Goal: Information Seeking & Learning: Learn about a topic

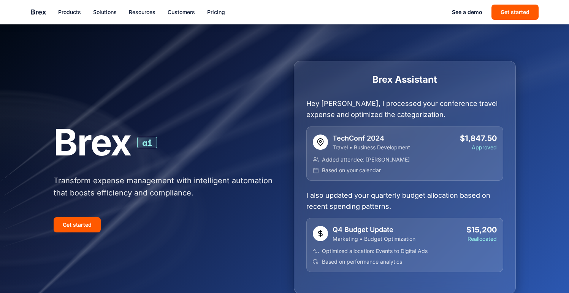
scroll to position [841, 0]
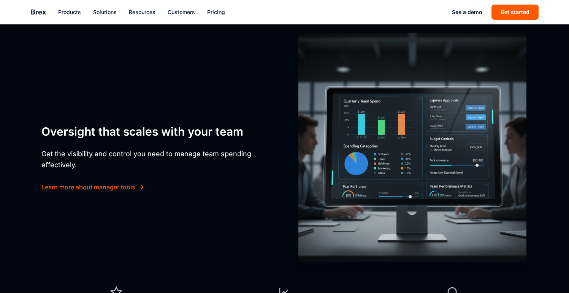
scroll to position [1848, 0]
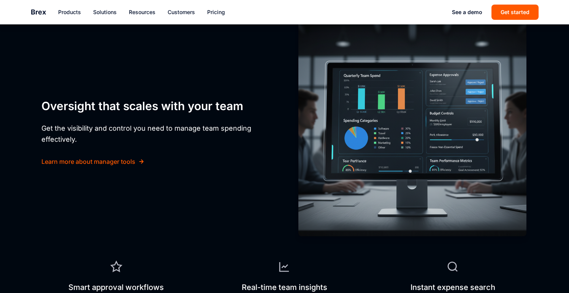
click at [74, 84] on div "FOR MANAGERS" at bounding box center [156, 84] width 231 height 12
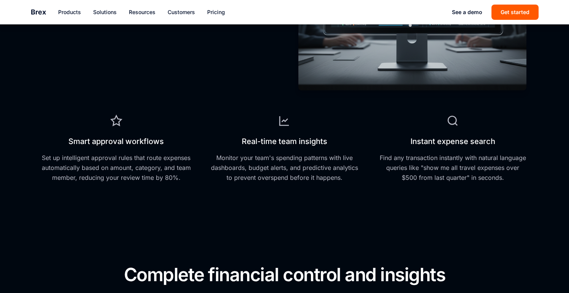
scroll to position [2109, 0]
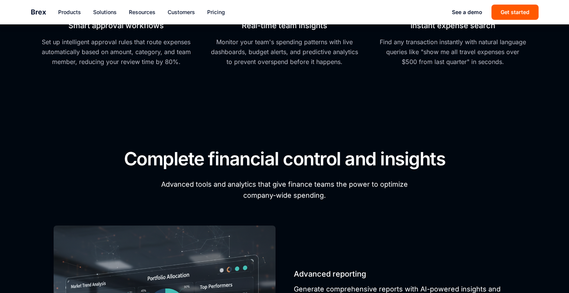
click at [283, 132] on div "FOR FINANCE TEAMS" at bounding box center [285, 133] width 64 height 11
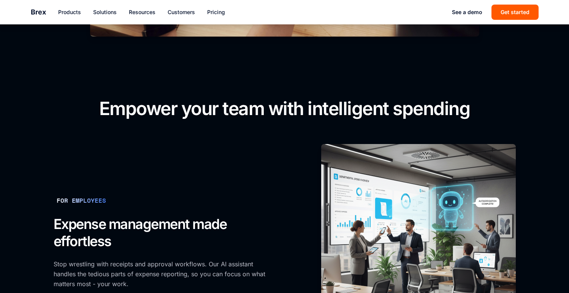
scroll to position [730, 0]
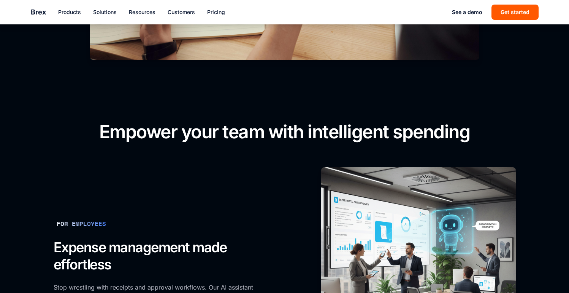
click at [69, 223] on div "FOR EMPLOYEES" at bounding box center [82, 223] width 56 height 12
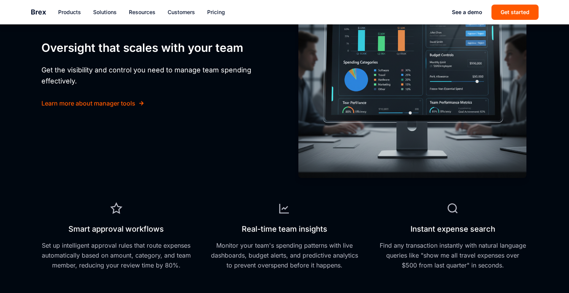
scroll to position [2002, 0]
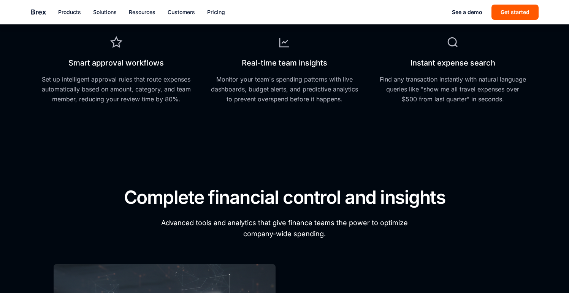
scroll to position [2081, 0]
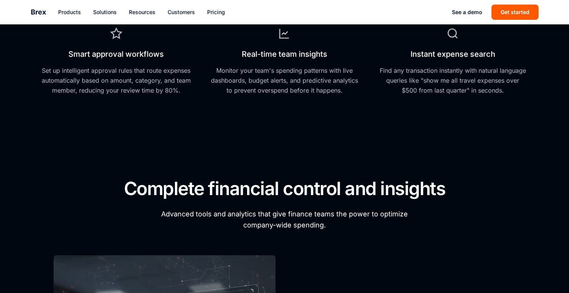
click at [291, 167] on div "FOR FINANCE TEAMS" at bounding box center [285, 162] width 71 height 12
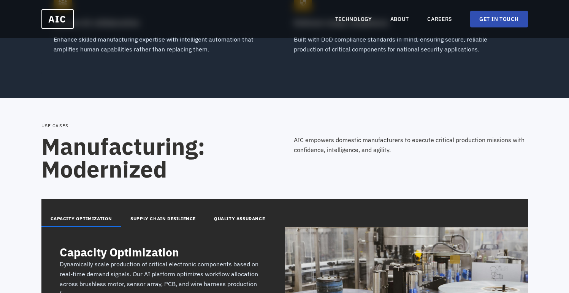
scroll to position [884, 0]
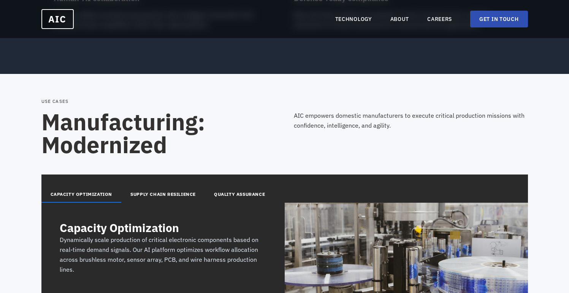
click at [60, 101] on div "USE CASES" at bounding box center [284, 101] width 487 height 6
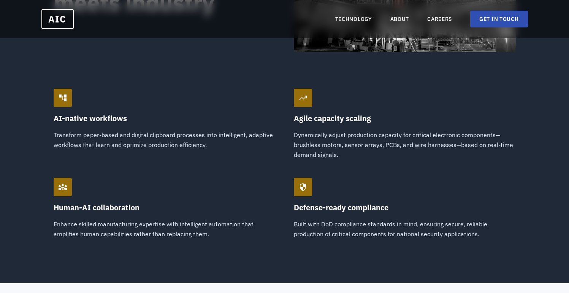
scroll to position [896, 0]
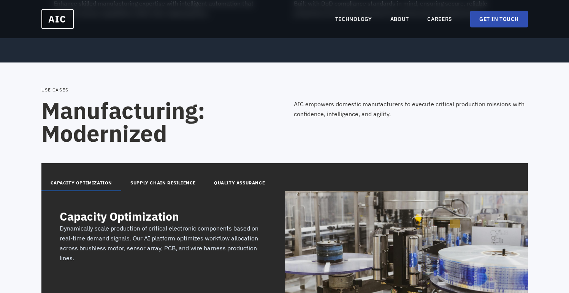
click at [62, 89] on div "USE CASES" at bounding box center [284, 90] width 487 height 6
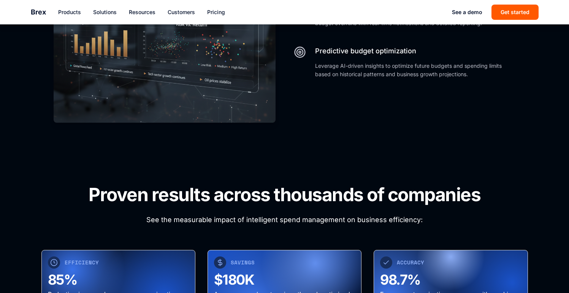
scroll to position [2593, 0]
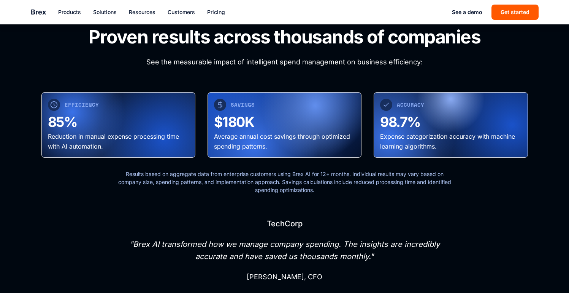
click at [239, 105] on span "SAVINGS" at bounding box center [243, 105] width 24 height 8
click at [226, 118] on h2 "$180K" at bounding box center [284, 122] width 141 height 16
click at [136, 140] on p "Reduction in manual expense processing time with AI automation." at bounding box center [118, 141] width 141 height 19
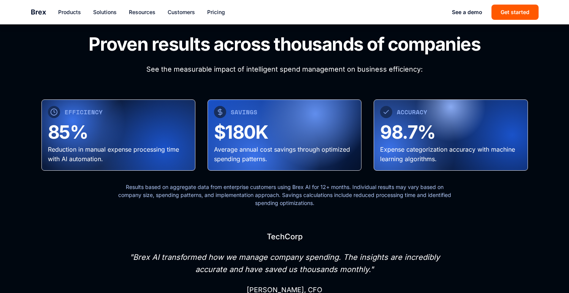
scroll to position [2630, 0]
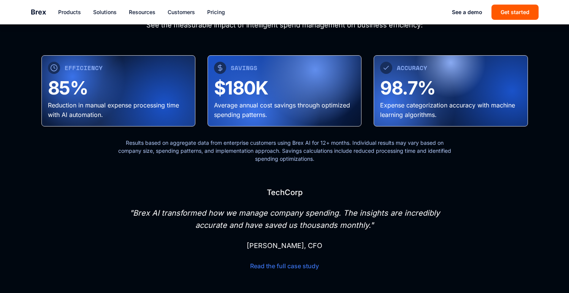
click at [252, 65] on span "SAVINGS" at bounding box center [244, 67] width 27 height 9
click at [224, 83] on h2 "$180K" at bounding box center [284, 88] width 141 height 22
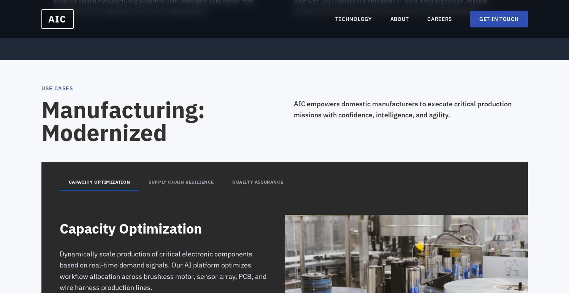
scroll to position [897, 0]
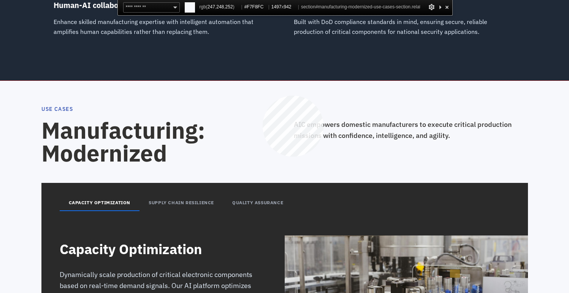
click at [263, 95] on section "USE CASES Manufacturing: Modernized AIC empowers domestic manufacturers to exec…" at bounding box center [284, 284] width 569 height 407
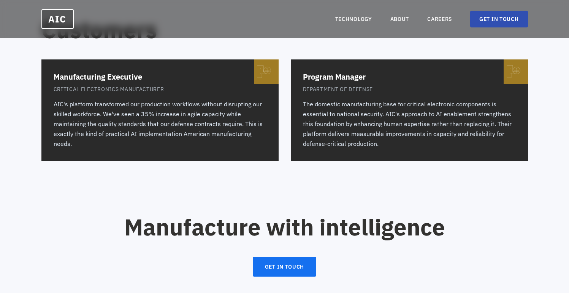
scroll to position [1371, 0]
